Goal: Task Accomplishment & Management: Complete application form

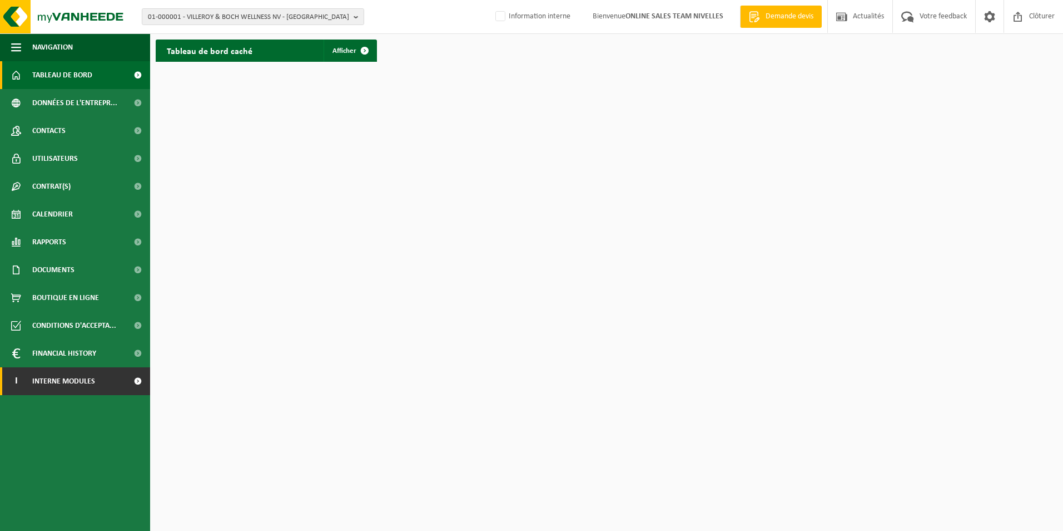
click at [77, 378] on span "Interne modules" at bounding box center [63, 381] width 63 height 28
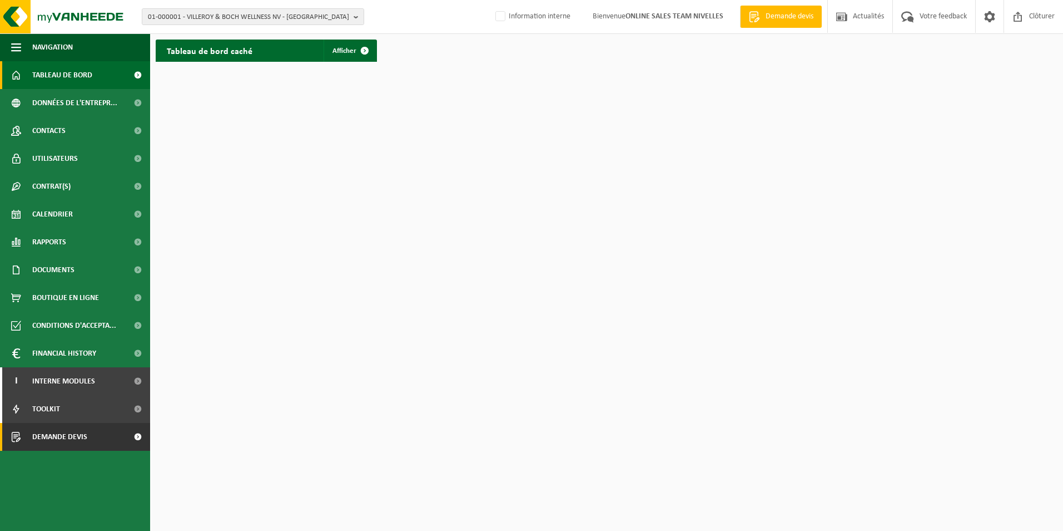
click at [78, 440] on span "Demande devis" at bounding box center [59, 437] width 55 height 28
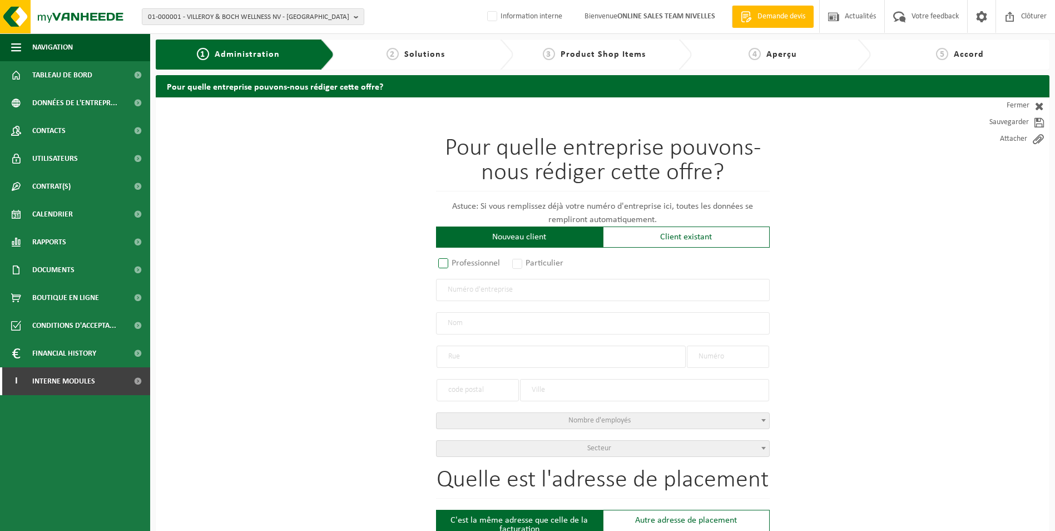
click at [442, 264] on label "Professionnel" at bounding box center [469, 263] width 67 height 16
click at [454, 264] on input "Professionnel" at bounding box center [457, 263] width 7 height 7
radio input "true"
click at [454, 290] on input "text" at bounding box center [603, 290] width 334 height 22
type input "0673886120"
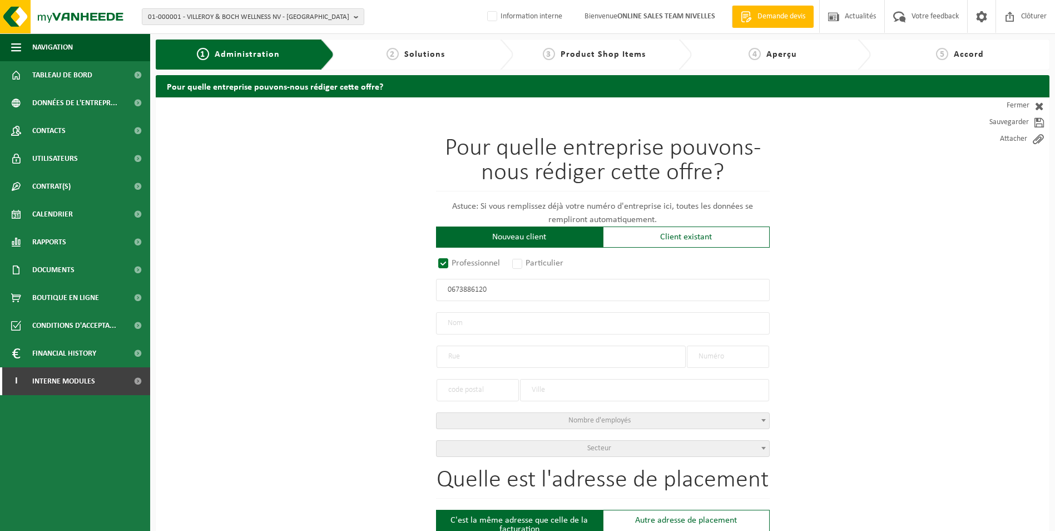
radio input "true"
radio input "false"
select select
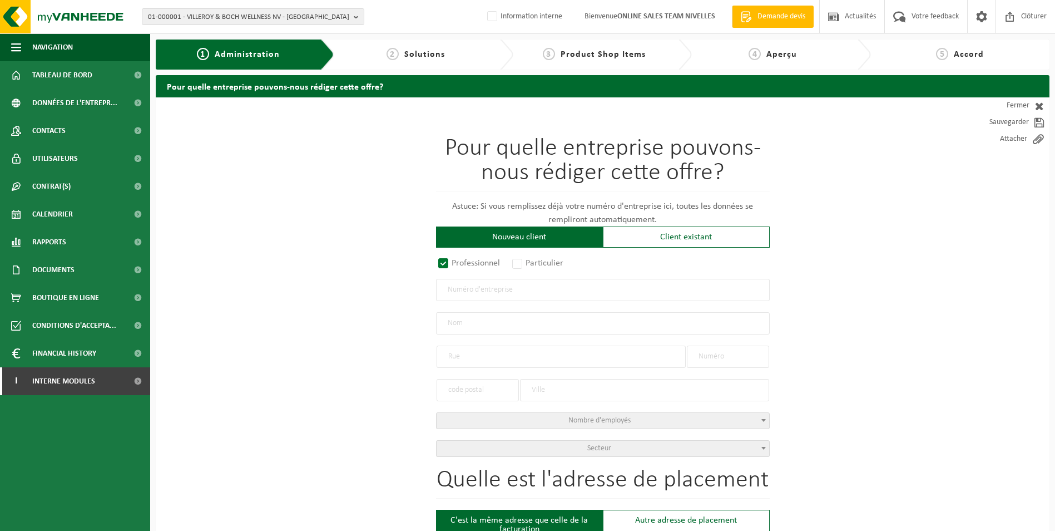
type input "BOTTE, FLORENT"
type input "RUE DE LA BUSCAILLE(OB)"
type input "34"
type input "6230"
type input "PONT-À-CELLES"
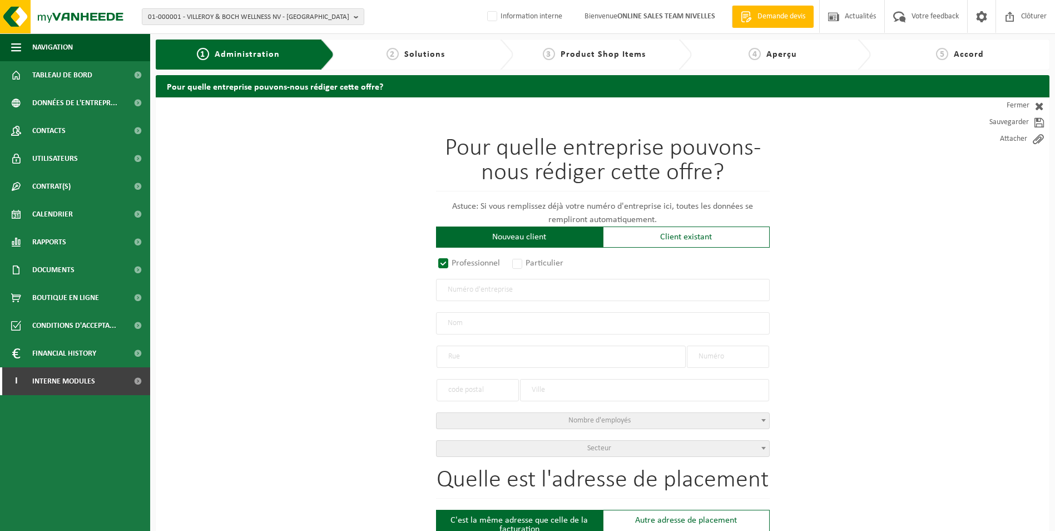
type input "2262990697"
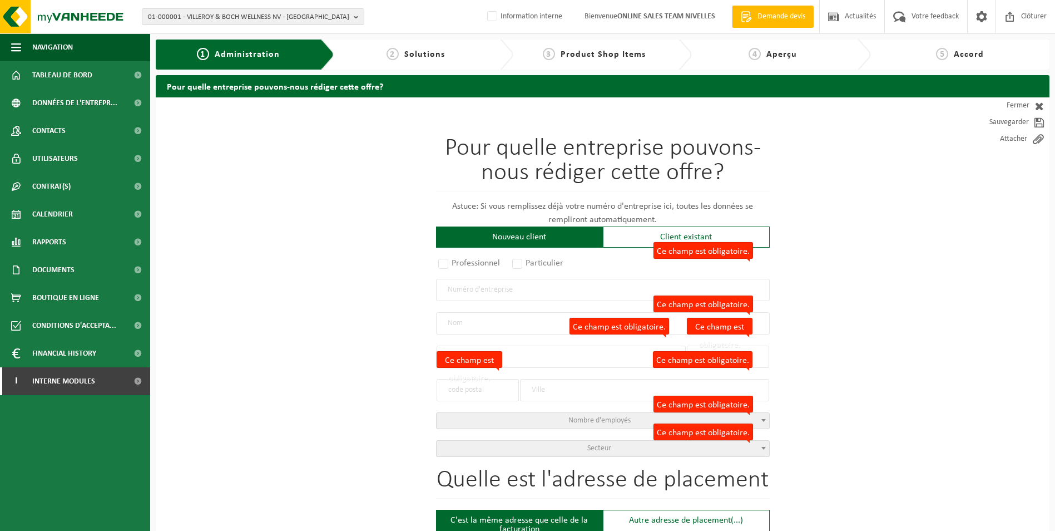
radio input "true"
select select "148896"
type input "0673.886.120"
type input "FLORENT BOTTE"
type input "RUE DE LA BUSCAILLE"
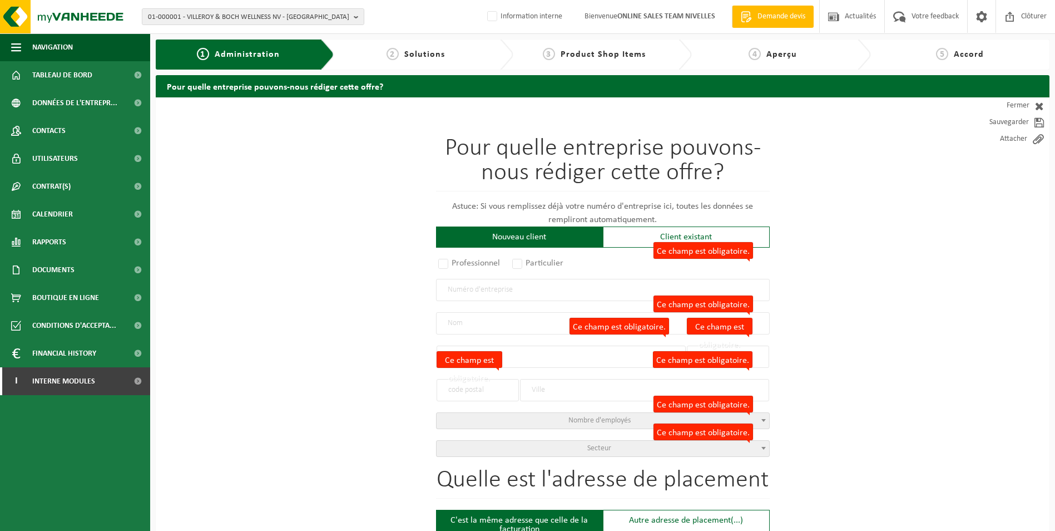
type input "34"
type input "6230"
type input "PONT-À-CELLES"
type input "FLORENT BOTTE"
type input "RUE DE LA BUSCAILLE"
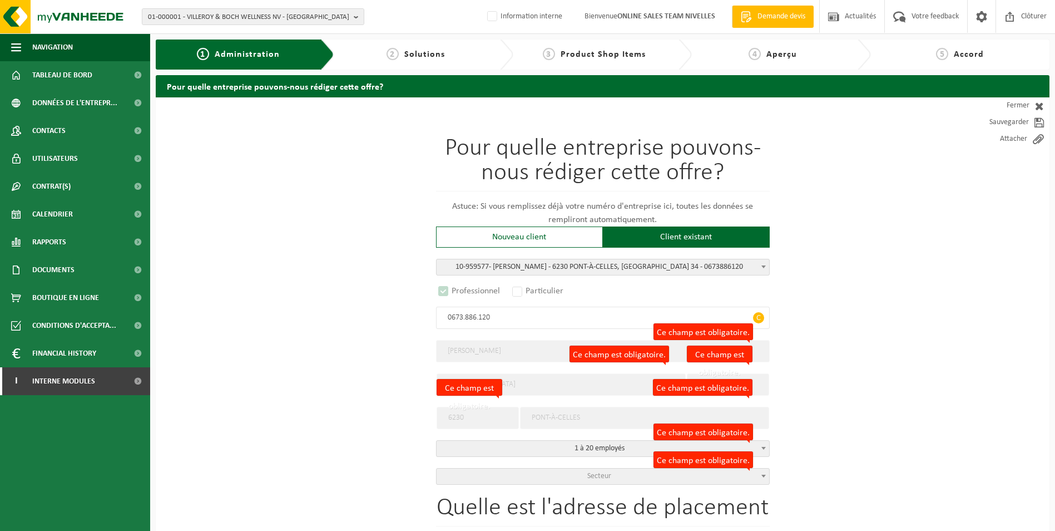
select select "D"
click at [600, 474] on span "Secteur" at bounding box center [599, 476] width 24 height 8
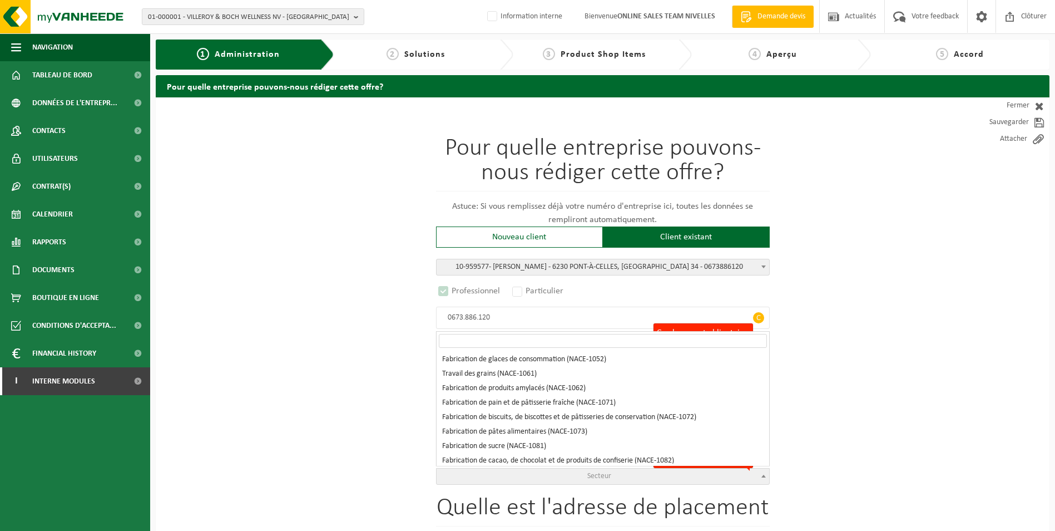
scroll to position [1057, 0]
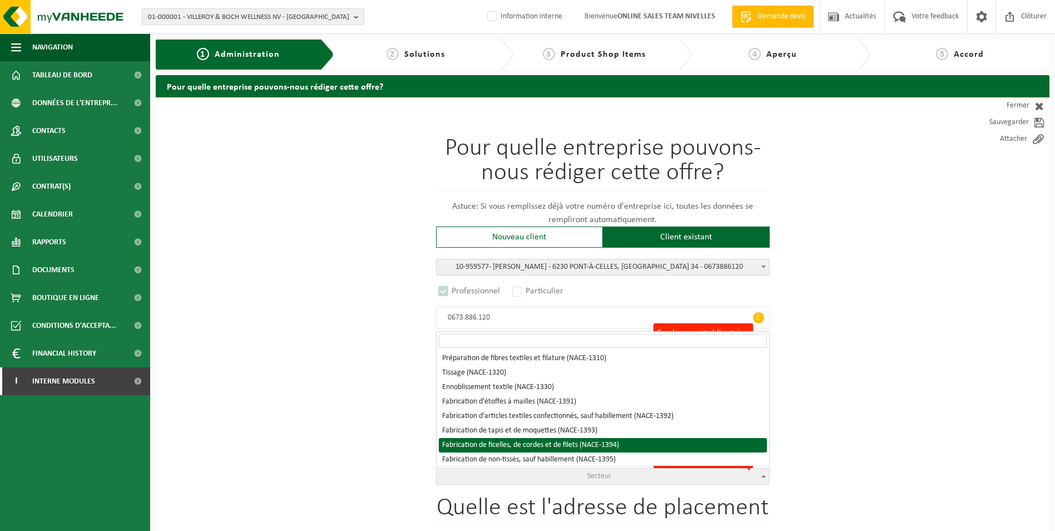
select select "NACE_1394"
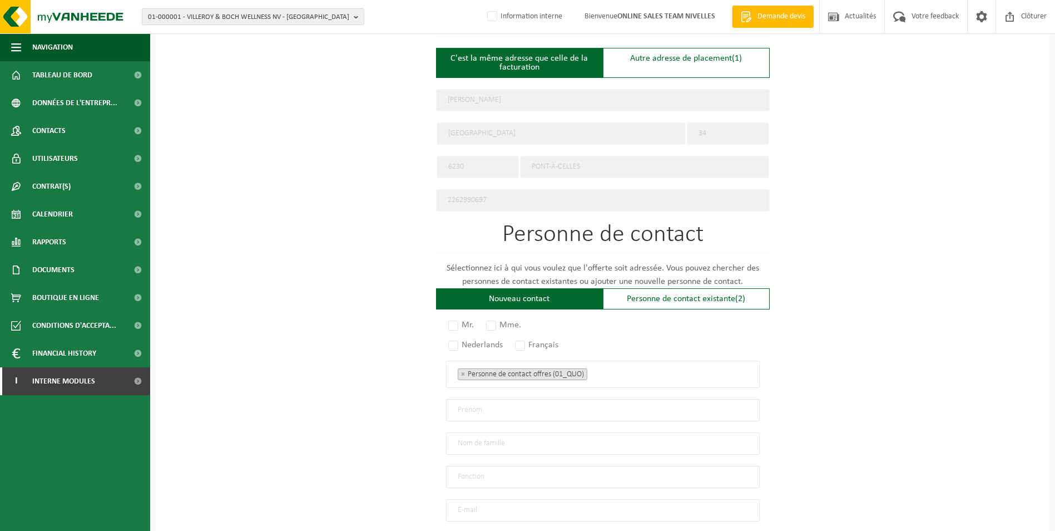
scroll to position [504, 0]
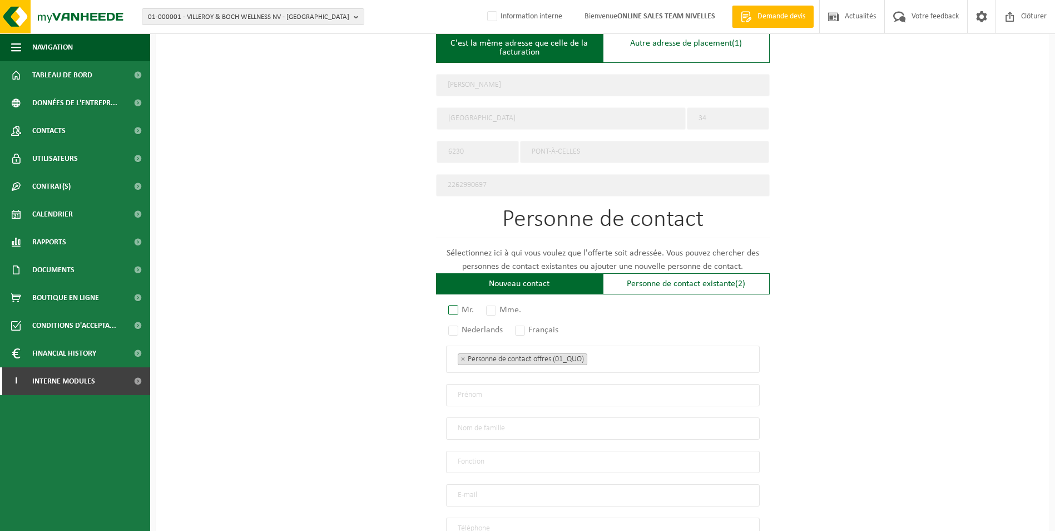
click at [452, 303] on label "Mr." at bounding box center [461, 310] width 31 height 16
radio input "true"
click at [523, 326] on label "Français" at bounding box center [537, 330] width 49 height 16
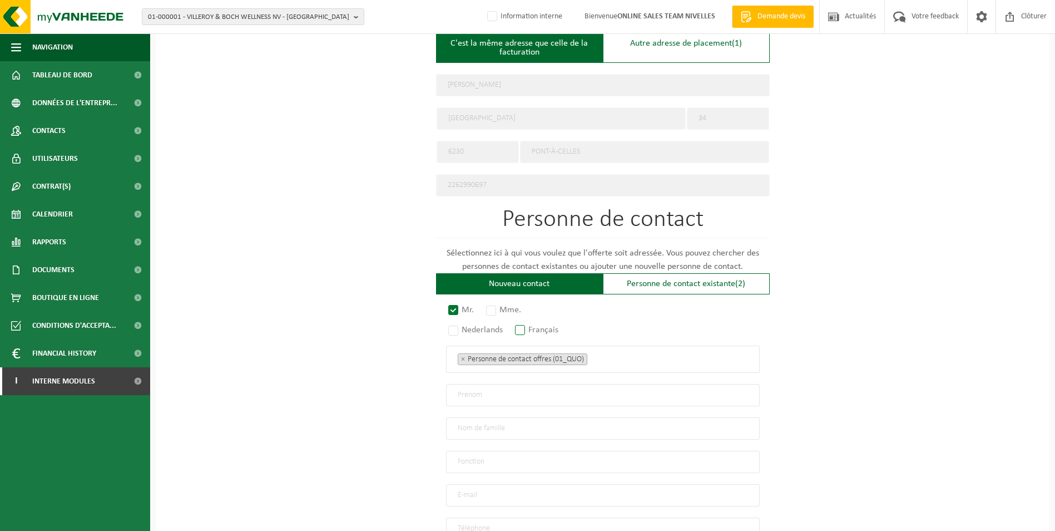
radio input "true"
click at [654, 358] on ul "× Personne de contact offres (01_QUO)" at bounding box center [603, 359] width 290 height 14
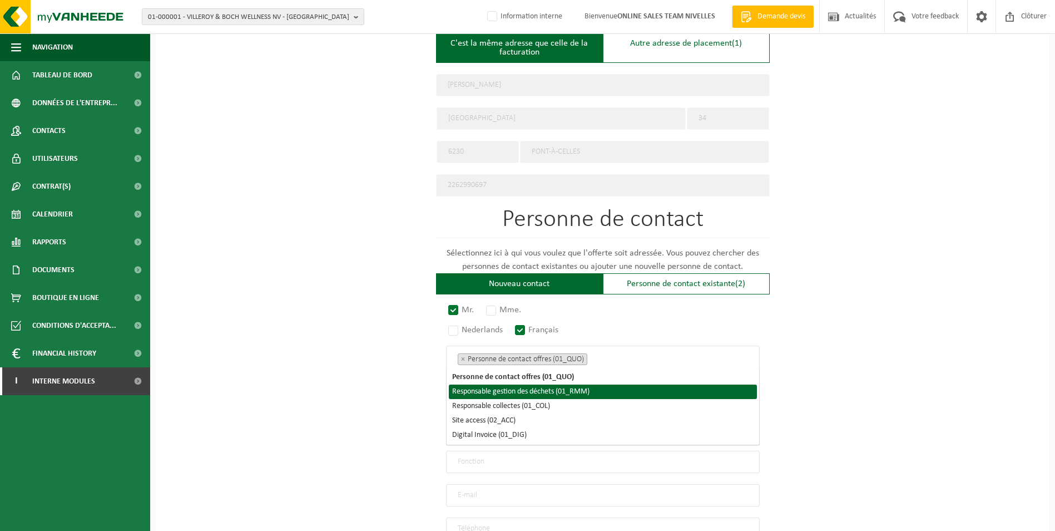
click at [602, 391] on li "Responsable gestion des déchets (01_RMM)" at bounding box center [603, 391] width 308 height 14
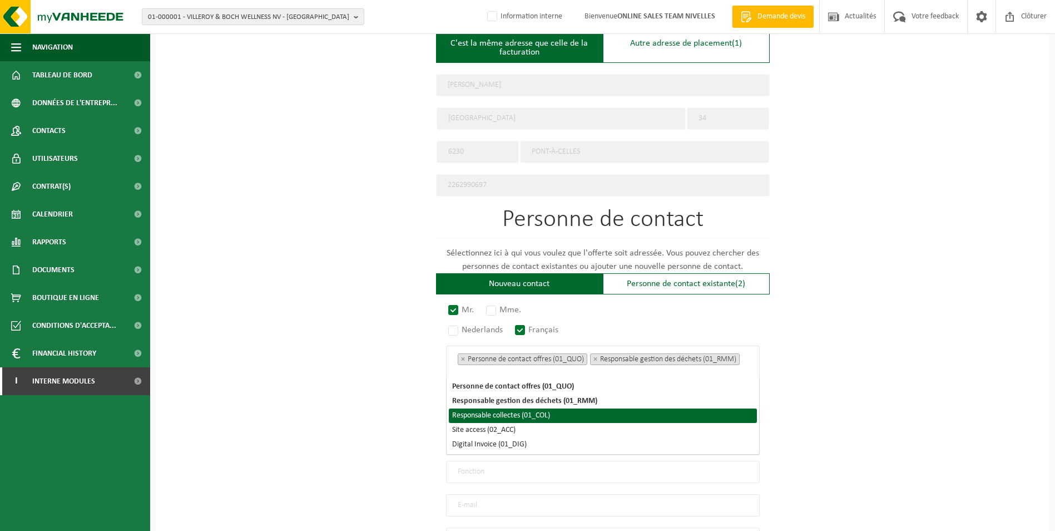
click at [556, 418] on li "Responsable collectes (01_COL)" at bounding box center [603, 415] width 308 height 14
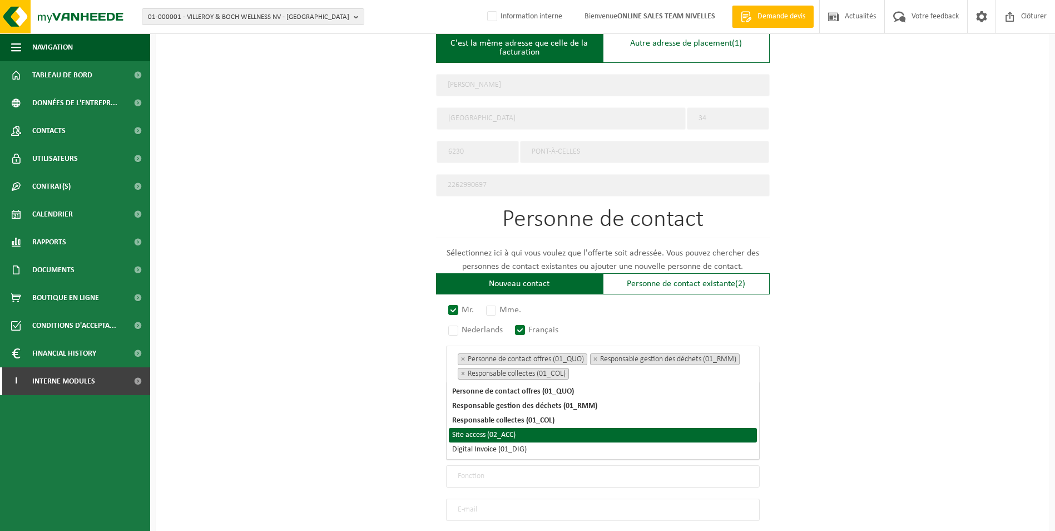
click at [508, 435] on li "Site access (02_ACC)" at bounding box center [603, 435] width 308 height 14
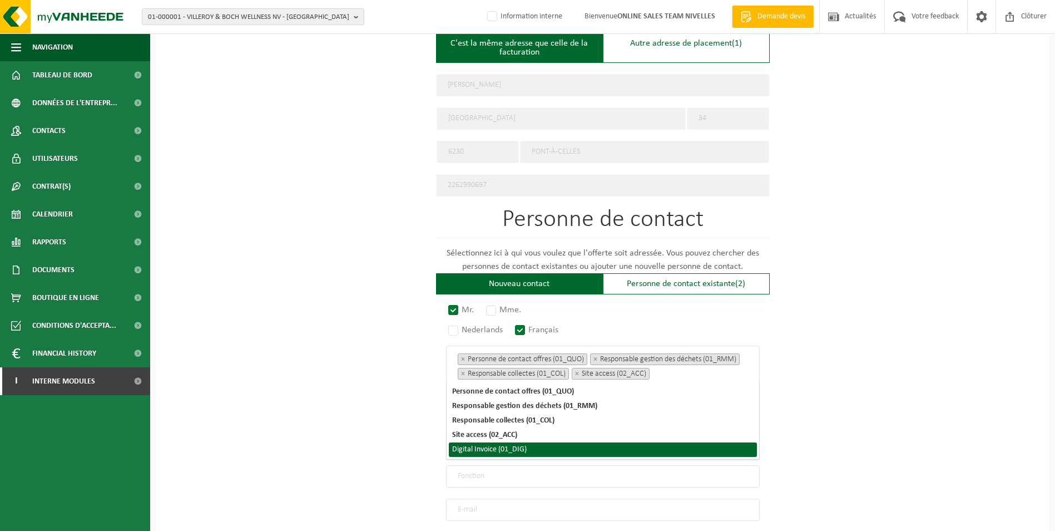
click at [502, 453] on li "Digital Invoice (01_DIG)" at bounding box center [603, 449] width 308 height 14
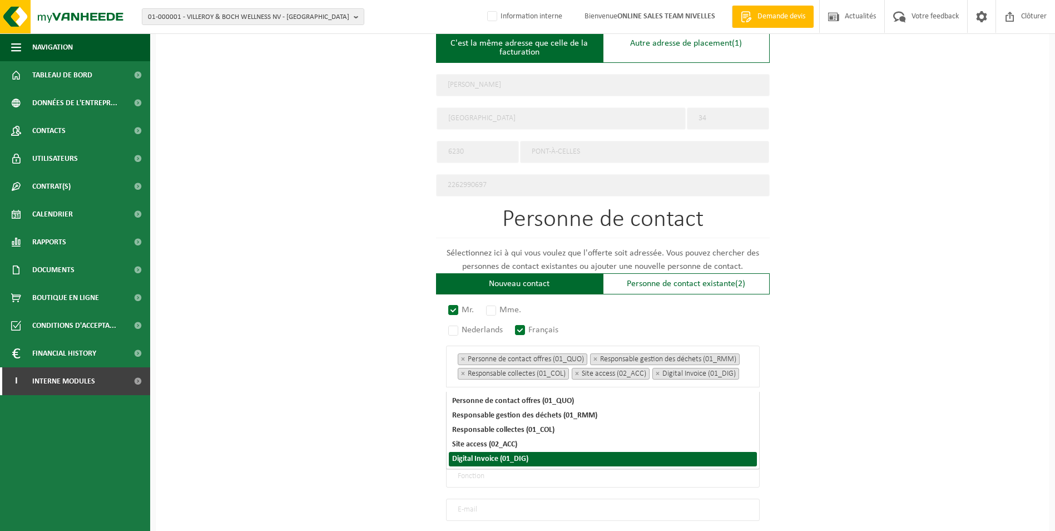
click at [1025, 407] on div "Pour quelle entreprise pouvons-nous rédiger cette offre? Astuce: Si vous rempli…" at bounding box center [603, 122] width 894 height 1058
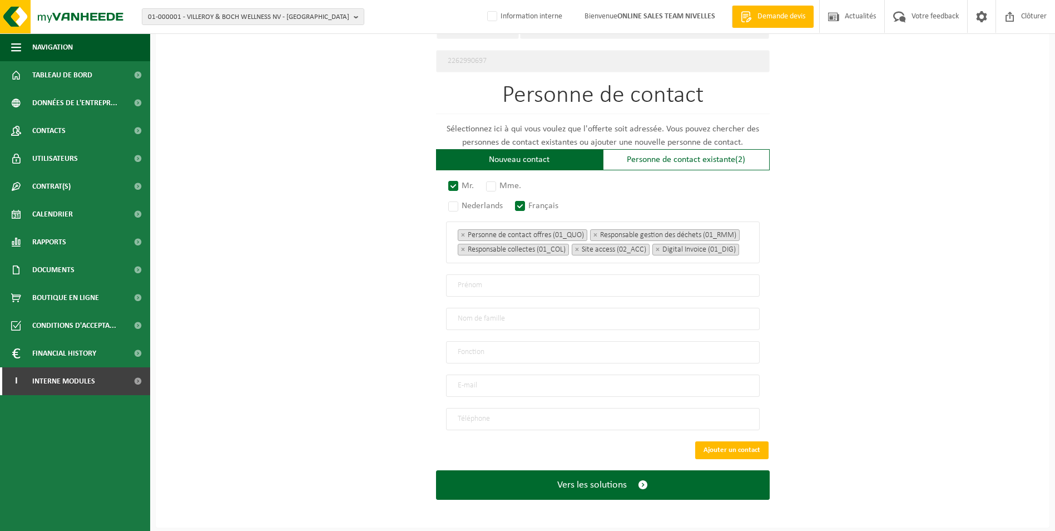
scroll to position [632, 0]
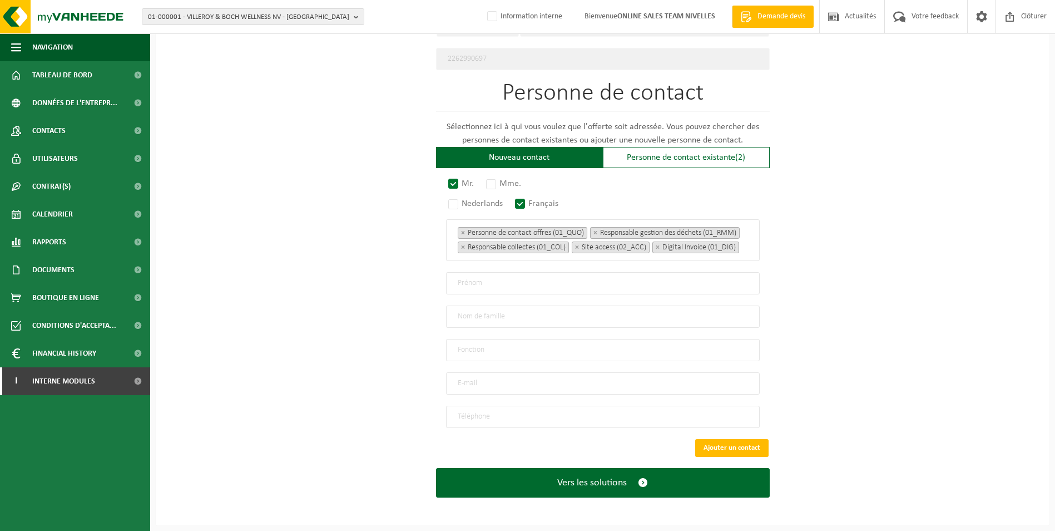
click at [518, 294] on input "text" at bounding box center [603, 283] width 314 height 22
type input "Florent"
type input "Botte"
type input "Direction"
type input "fbotte@hotmail.com"
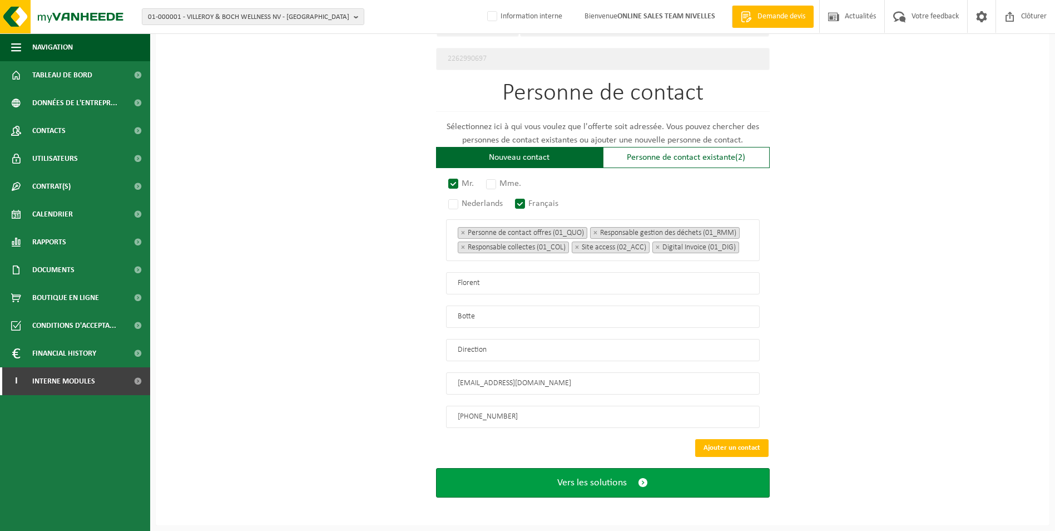
type input "+32 478 63 92 77"
click at [580, 488] on button "Vers les solutions" at bounding box center [603, 482] width 334 height 29
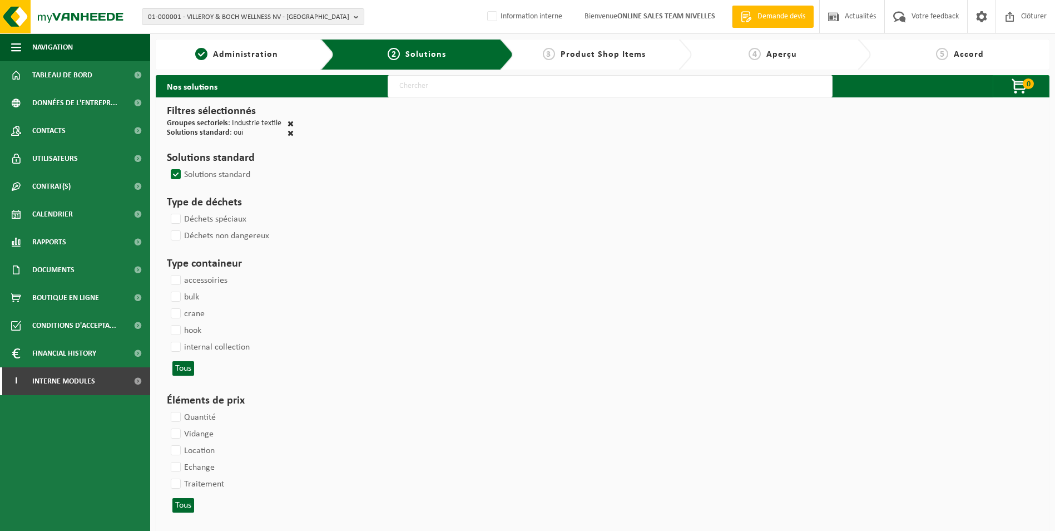
click at [565, 88] on input "text" at bounding box center [610, 86] width 445 height 22
type input "000052"
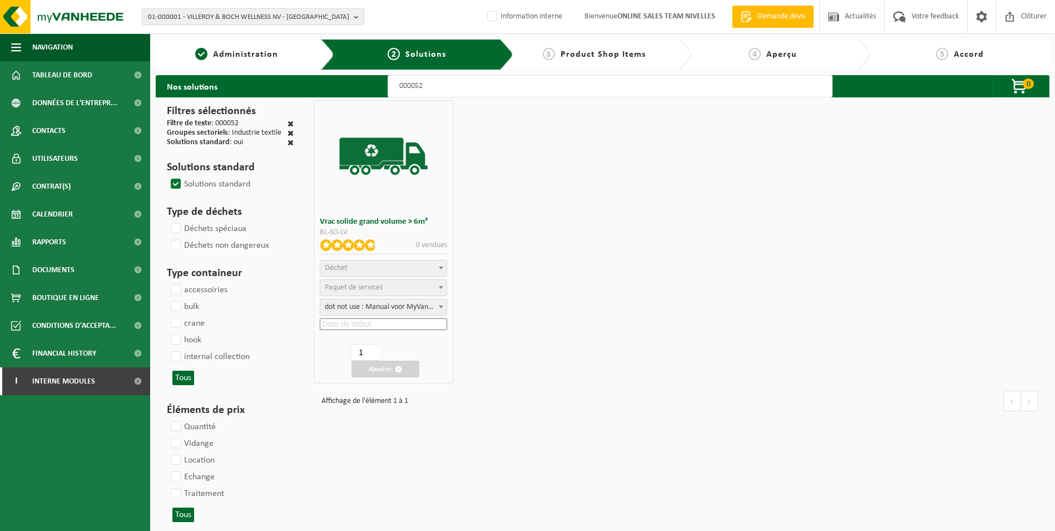
click at [396, 262] on span "Déchet" at bounding box center [383, 268] width 126 height 16
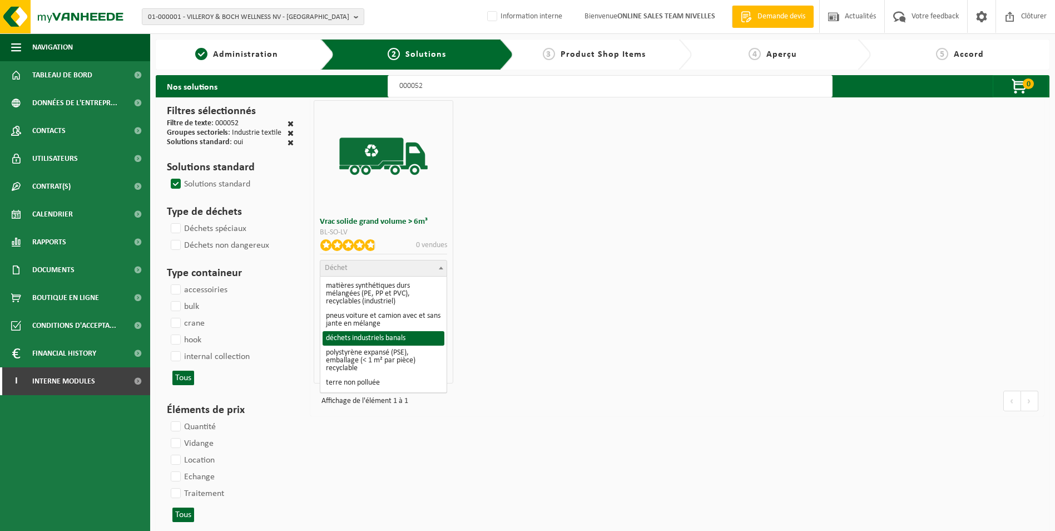
select select "8"
select select
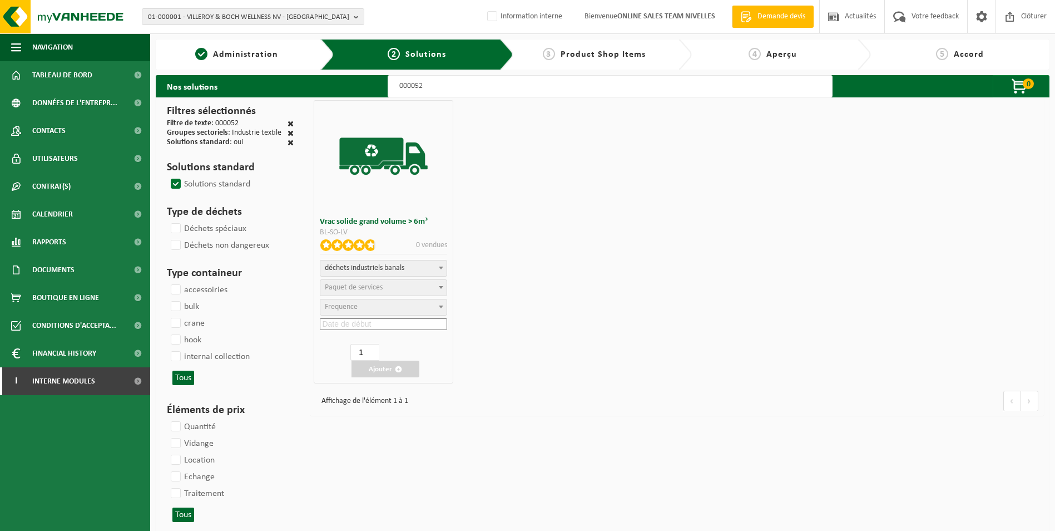
select select "47"
select select "25"
click at [372, 322] on input at bounding box center [383, 324] width 127 height 12
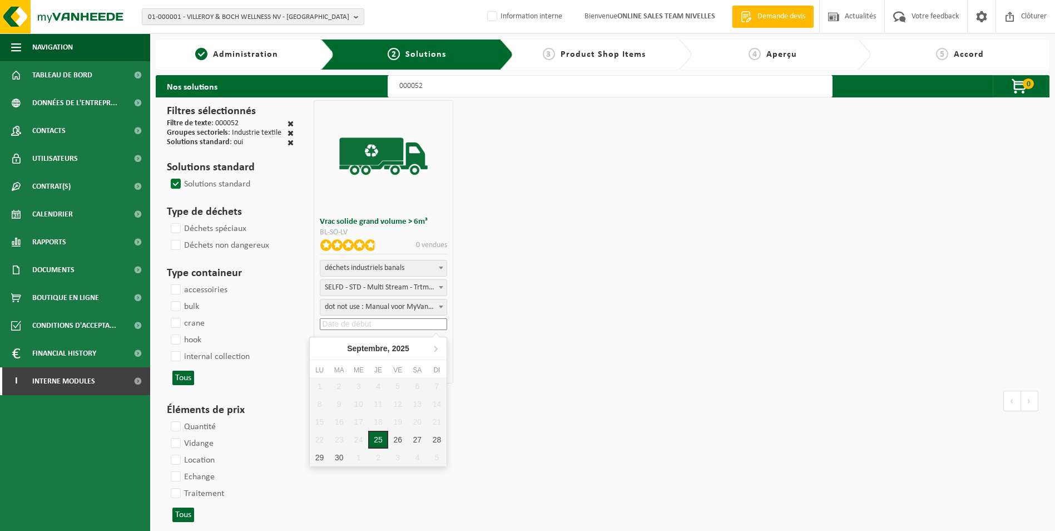
click at [382, 440] on div "25" at bounding box center [377, 439] width 19 height 18
type input "2025-09-25"
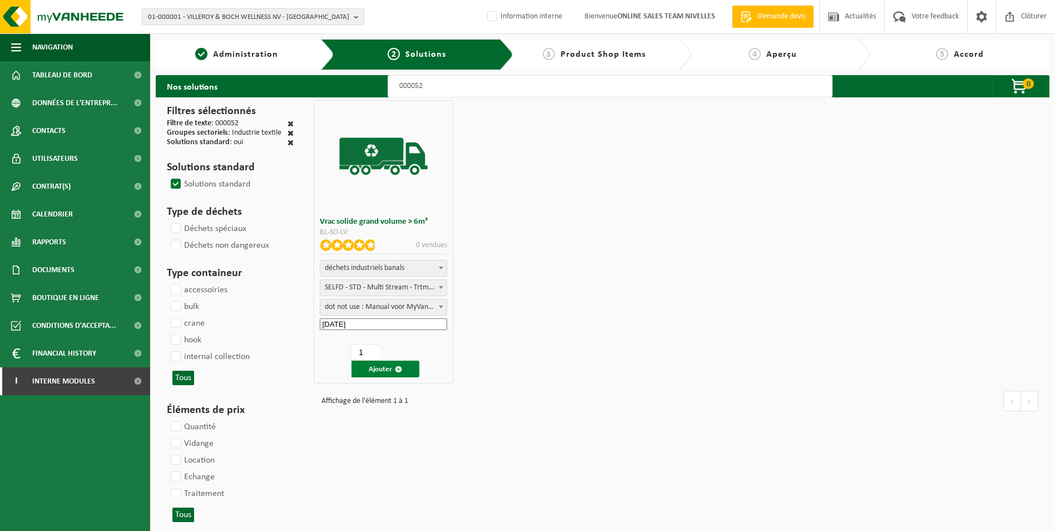
click at [380, 369] on button "Ajouter" at bounding box center [386, 368] width 68 height 17
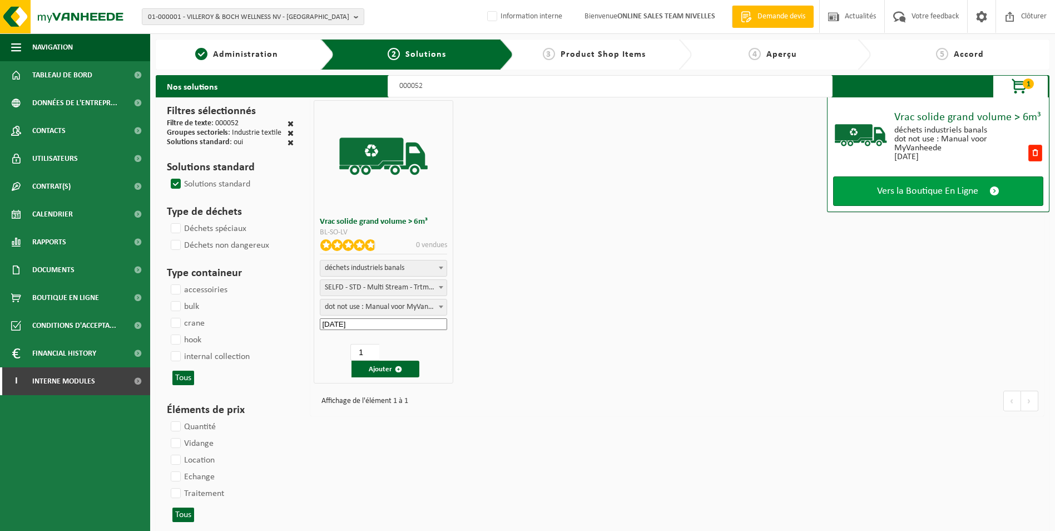
click at [918, 192] on span "Vers la Boutique En Ligne" at bounding box center [927, 191] width 101 height 12
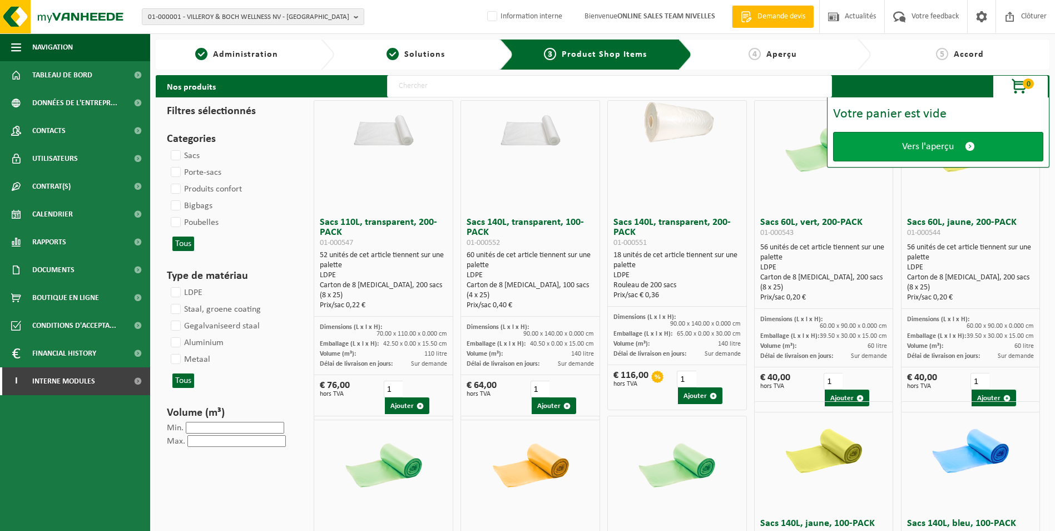
click at [913, 150] on span "Vers l'aperçu" at bounding box center [928, 147] width 52 height 12
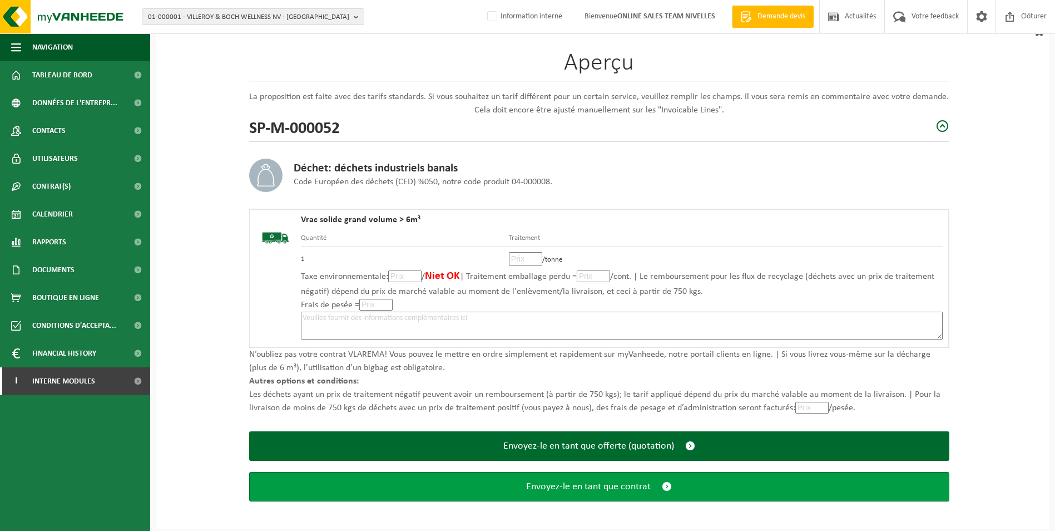
scroll to position [77, 0]
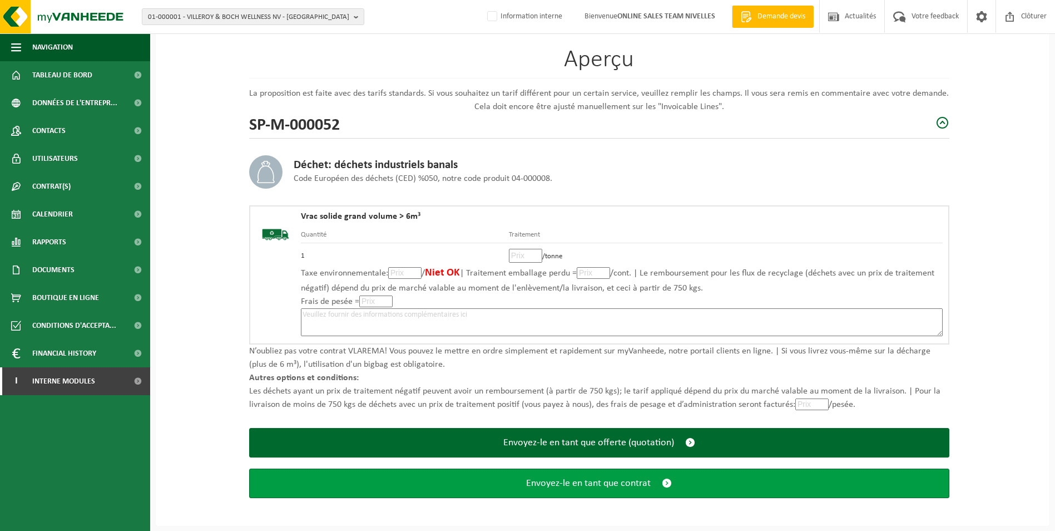
click at [601, 487] on span "Envoyez-le en tant que contrat" at bounding box center [588, 483] width 125 height 12
